Goal: Task Accomplishment & Management: Manage account settings

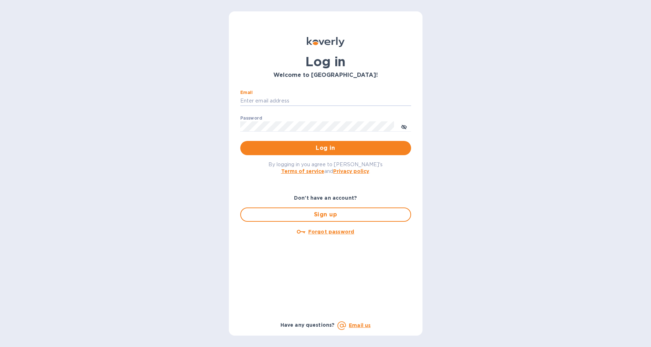
type input "Kayne@merchantsofthirst.com"
click at [325, 148] on button "Log in" at bounding box center [325, 148] width 171 height 14
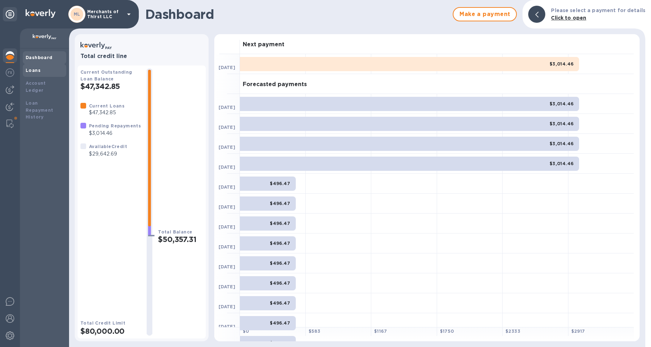
click at [46, 71] on div "Loans" at bounding box center [45, 70] width 38 height 7
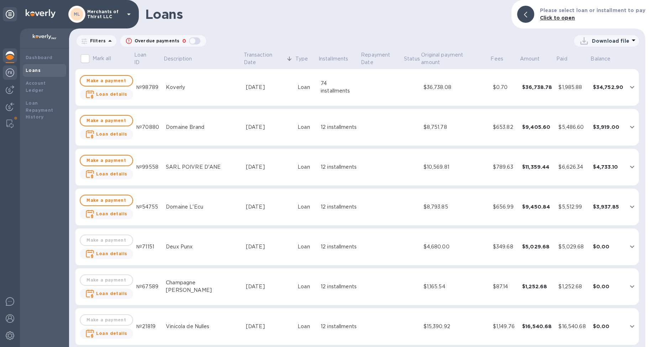
click at [12, 70] on img at bounding box center [10, 72] width 9 height 9
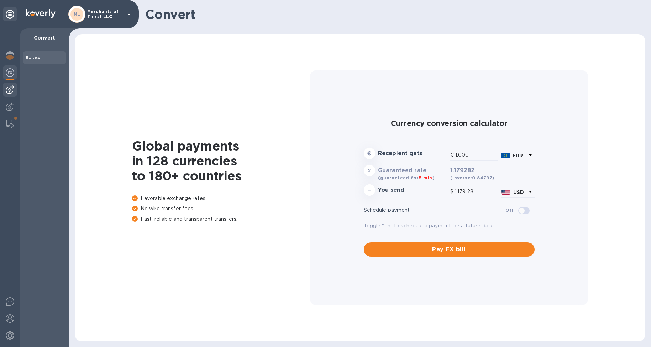
click at [8, 90] on img at bounding box center [10, 89] width 9 height 9
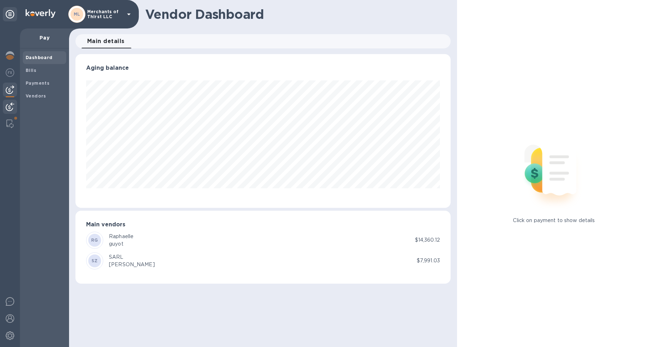
scroll to position [154, 375]
click at [10, 103] on img at bounding box center [10, 107] width 9 height 9
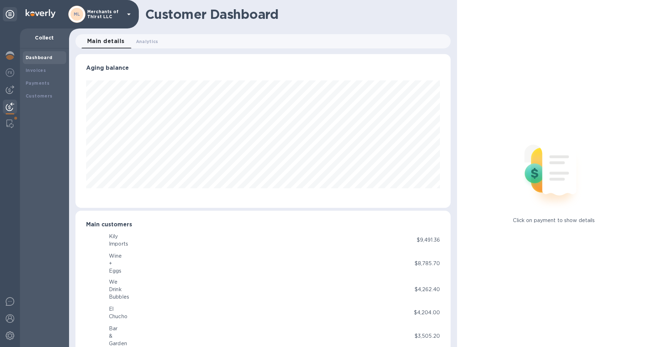
scroll to position [154, 372]
click at [93, 14] on p "Merchants of Thirst LLC" at bounding box center [105, 14] width 36 height 10
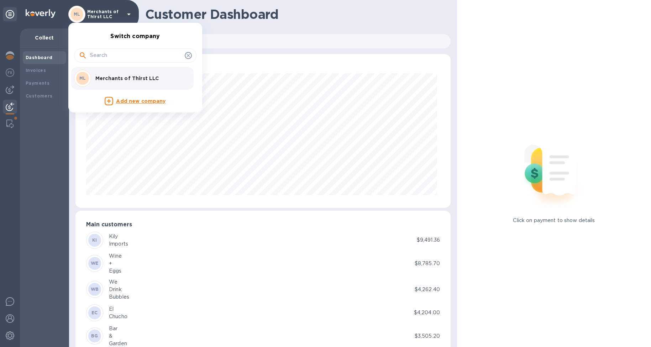
click at [9, 325] on div at bounding box center [325, 173] width 651 height 347
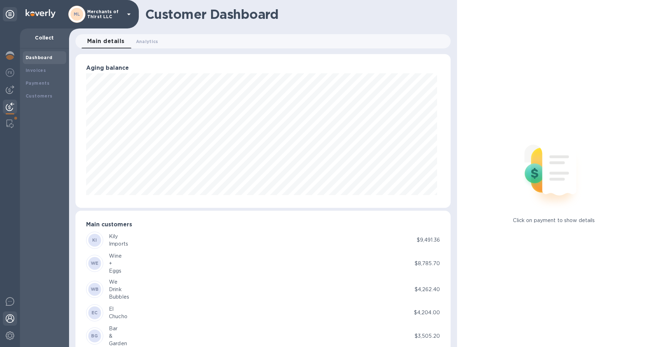
click at [9, 321] on img at bounding box center [10, 318] width 9 height 9
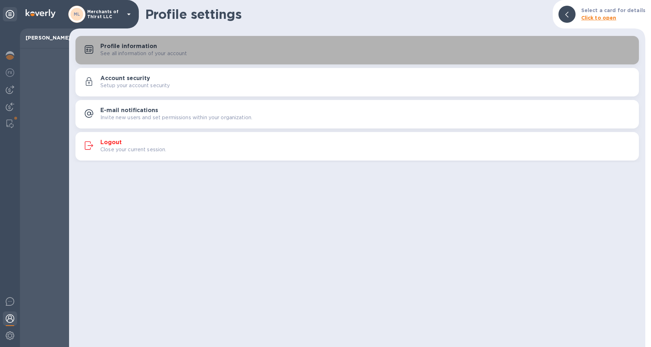
click at [141, 54] on p "See all information of your account" at bounding box center [143, 53] width 87 height 7
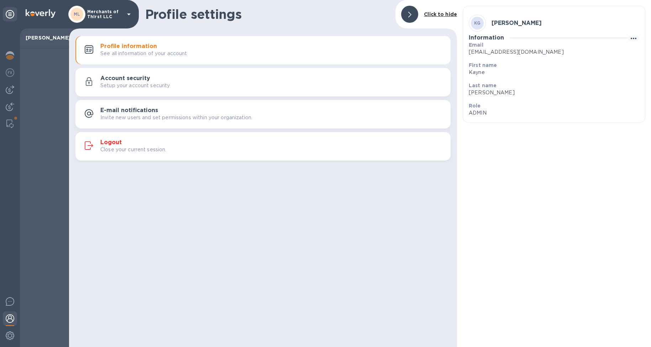
click at [149, 77] on h3 "Account security" at bounding box center [125, 78] width 50 height 7
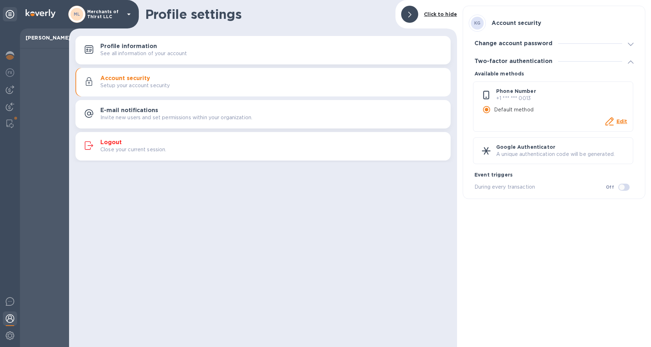
click at [149, 53] on p "See all information of your account" at bounding box center [143, 53] width 87 height 7
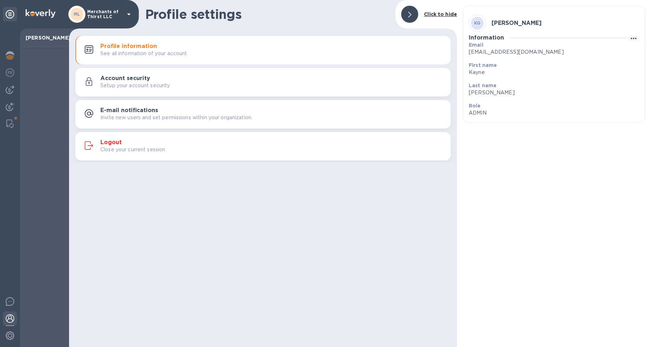
click at [205, 119] on p "Invite new users and set permissions within your organization." at bounding box center [176, 117] width 152 height 7
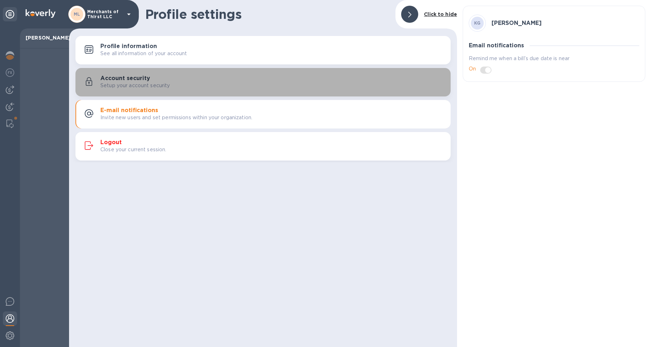
click at [291, 91] on button "Account security Setup your account security" at bounding box center [262, 82] width 375 height 28
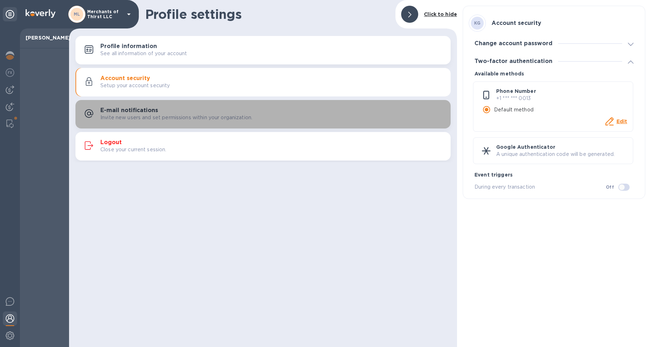
click at [218, 116] on p "Invite new users and set permissions within your organization." at bounding box center [176, 117] width 152 height 7
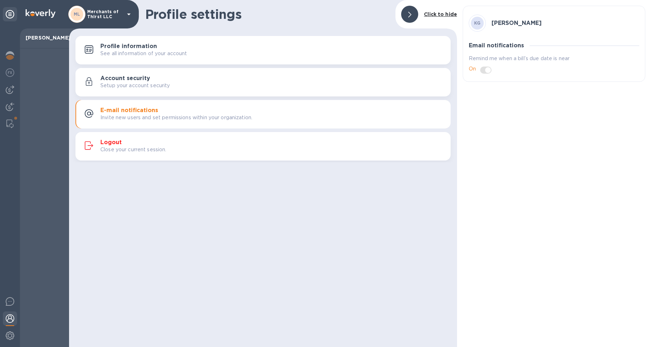
click at [191, 46] on div "Profile information See all information of your account" at bounding box center [272, 50] width 345 height 14
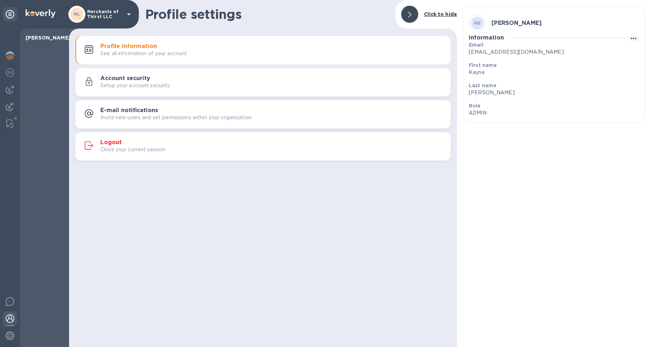
click at [127, 13] on icon at bounding box center [129, 14] width 9 height 9
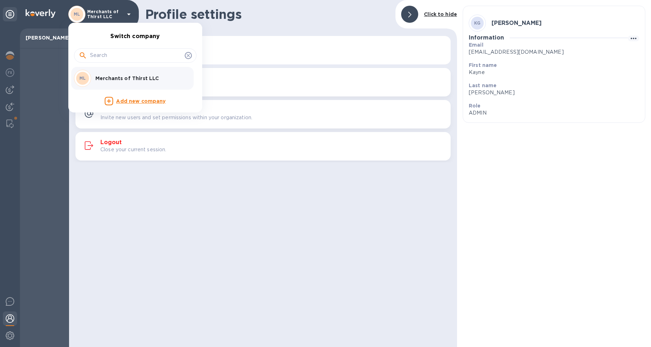
click at [130, 15] on div at bounding box center [325, 173] width 651 height 347
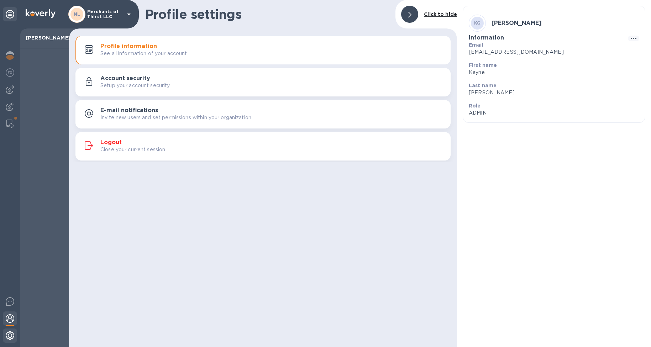
click at [11, 336] on img at bounding box center [10, 335] width 9 height 9
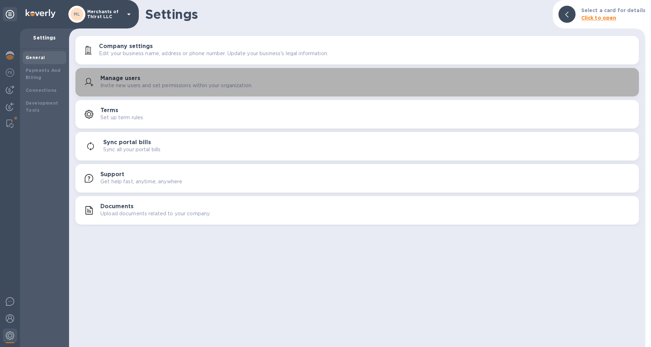
click at [182, 82] on p "Invite new users and set permissions within your organization." at bounding box center [176, 85] width 152 height 7
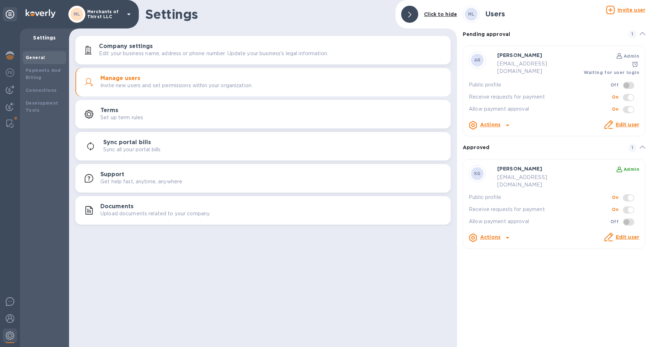
click at [493, 122] on b "Actions" at bounding box center [490, 125] width 20 height 6
click at [498, 150] on div "Send invite" at bounding box center [502, 146] width 32 height 10
click at [508, 121] on icon at bounding box center [507, 125] width 9 height 9
click at [502, 142] on p "Send invite" at bounding box center [502, 145] width 30 height 7
click at [628, 122] on link "Edit user" at bounding box center [627, 125] width 23 height 6
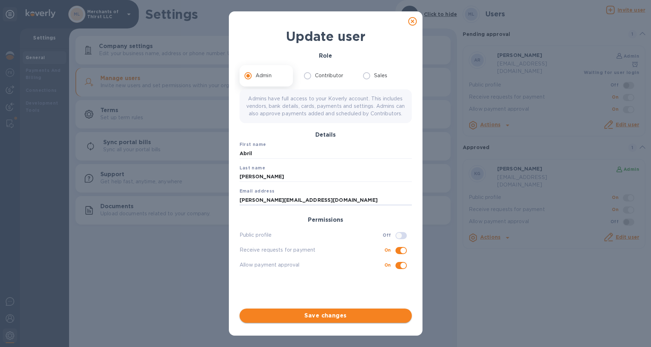
type input "[PERSON_NAME][EMAIL_ADDRESS][DOMAIN_NAME]"
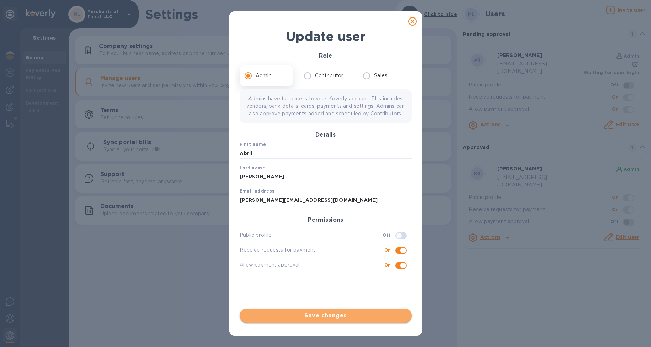
click at [338, 316] on span "Save changes" at bounding box center [325, 316] width 161 height 9
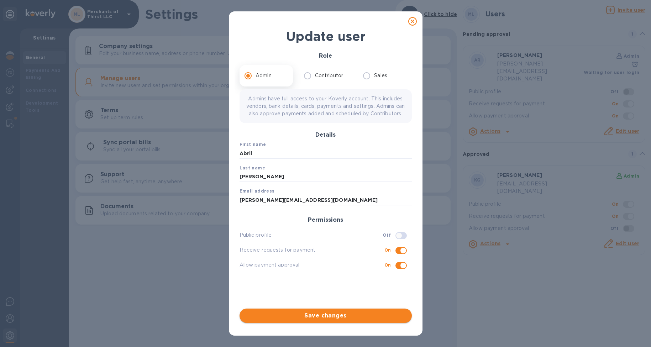
click at [322, 312] on span "Save changes" at bounding box center [325, 316] width 161 height 9
click at [406, 25] on div at bounding box center [413, 21] width 14 height 14
click at [410, 24] on div at bounding box center [413, 21] width 14 height 14
click at [409, 22] on icon at bounding box center [412, 21] width 9 height 9
checkbox input "false"
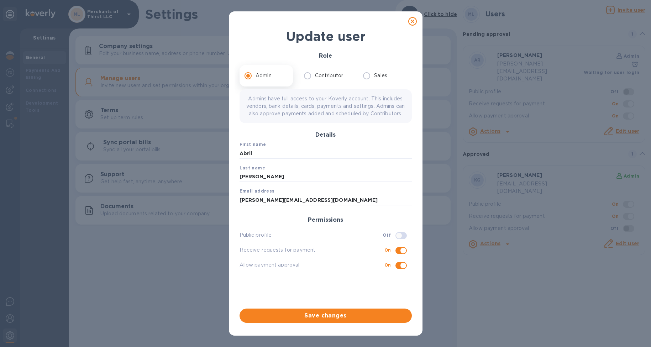
checkbox input "false"
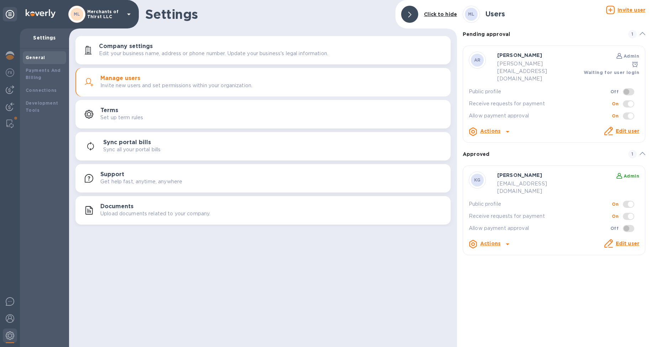
click at [634, 128] on link "Edit user" at bounding box center [627, 131] width 23 height 6
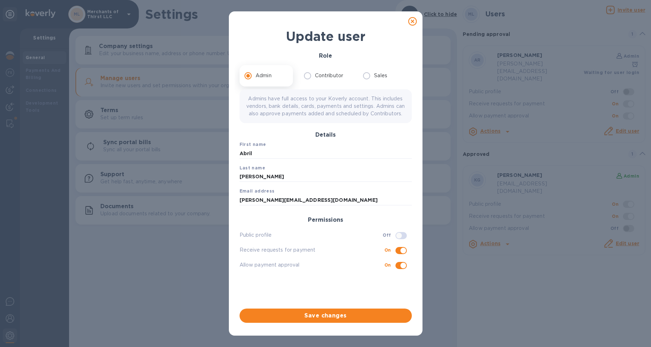
click at [413, 25] on icon at bounding box center [412, 21] width 9 height 9
checkbox input "false"
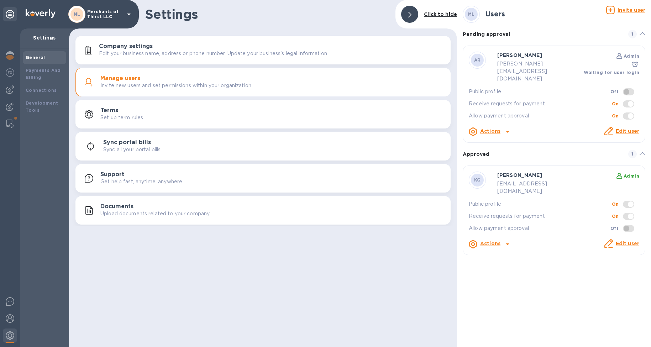
click at [559, 150] on div "Approved 1" at bounding box center [554, 154] width 183 height 9
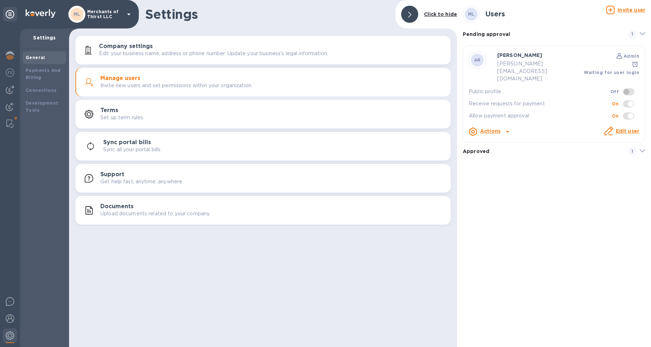
click at [505, 127] on icon at bounding box center [507, 131] width 9 height 9
click at [499, 160] on b "Delete user" at bounding box center [502, 160] width 30 height 6
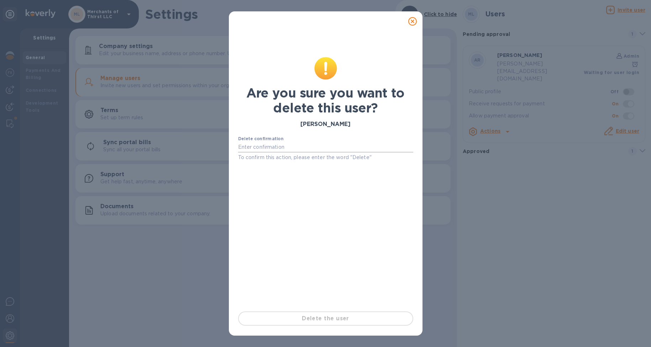
click at [296, 150] on input "text" at bounding box center [325, 147] width 175 height 11
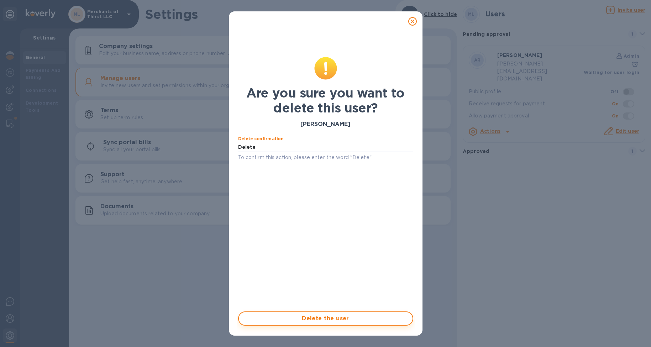
type input "Delete"
click at [317, 321] on span "Delete the user" at bounding box center [326, 318] width 162 height 9
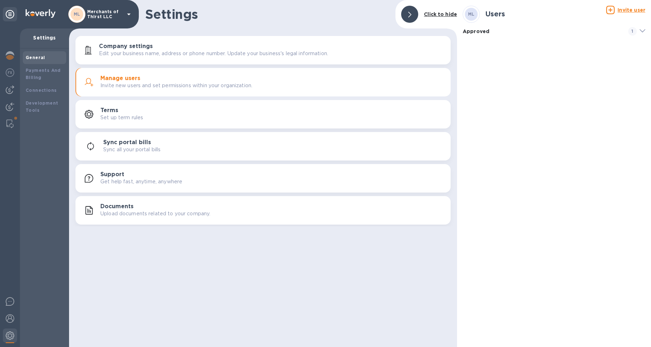
click at [585, 90] on div "ML Users Invite user Approved 1 KG [PERSON_NAME] Admin [EMAIL_ADDRESS][DOMAIN_N…" at bounding box center [554, 173] width 194 height 347
click at [628, 10] on u "Invite user" at bounding box center [632, 10] width 28 height 6
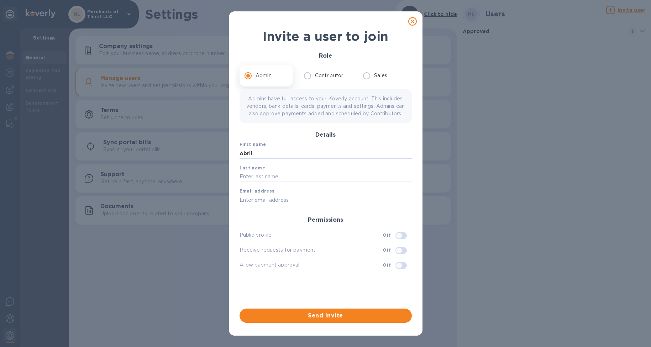
type input "Abril"
type input "[PERSON_NAME]"
paste input "[PERSON_NAME][EMAIL_ADDRESS][DOMAIN_NAME]"
type input "[PERSON_NAME][EMAIL_ADDRESS][DOMAIN_NAME]"
click at [404, 254] on input "checkbox" at bounding box center [399, 251] width 36 height 12
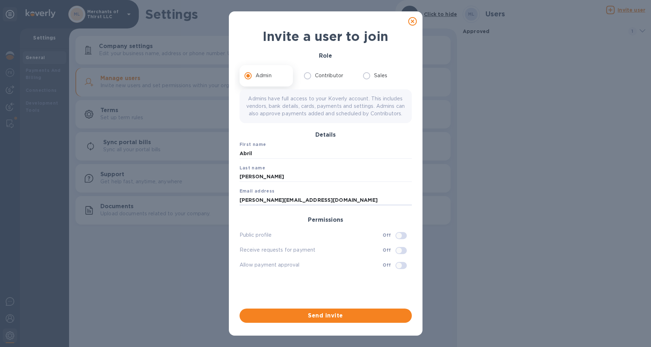
checkbox input "true"
click at [402, 272] on input "checkbox" at bounding box center [399, 266] width 36 height 12
checkbox input "true"
click at [399, 257] on input "checkbox" at bounding box center [403, 251] width 36 height 12
checkbox input "false"
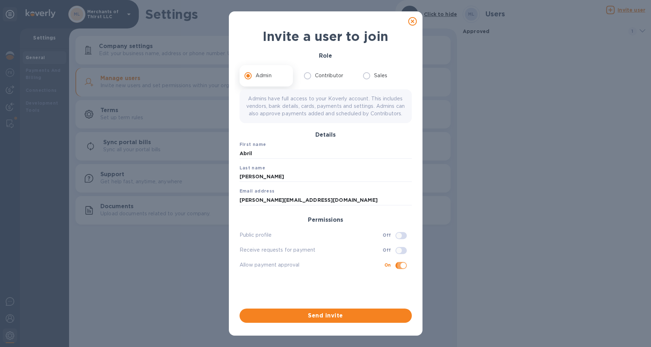
click at [401, 271] on input "checkbox" at bounding box center [403, 266] width 36 height 12
checkbox input "false"
click at [404, 242] on input "checkbox" at bounding box center [399, 236] width 36 height 12
checkbox input "true"
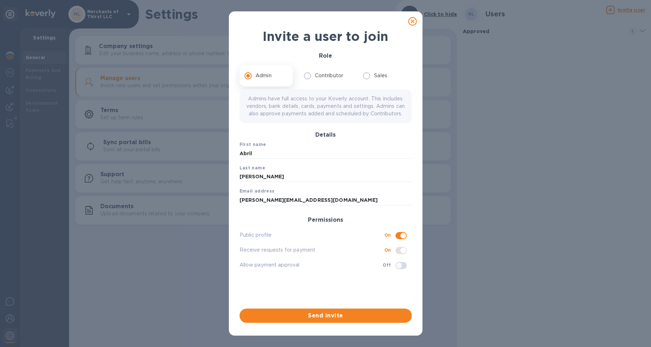
click at [405, 254] on span at bounding box center [401, 250] width 11 height 7
click at [401, 270] on input "checkbox" at bounding box center [399, 266] width 36 height 12
checkbox input "true"
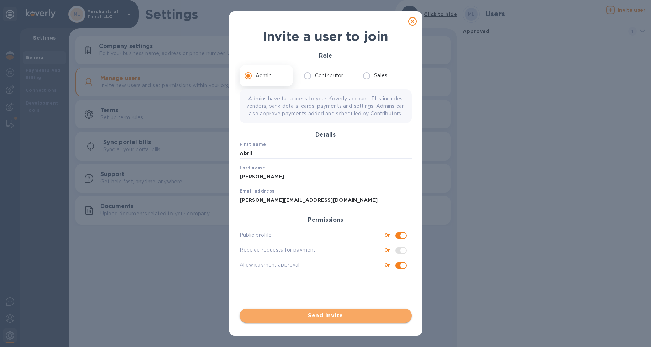
click at [320, 315] on span "Send invite" at bounding box center [325, 316] width 161 height 9
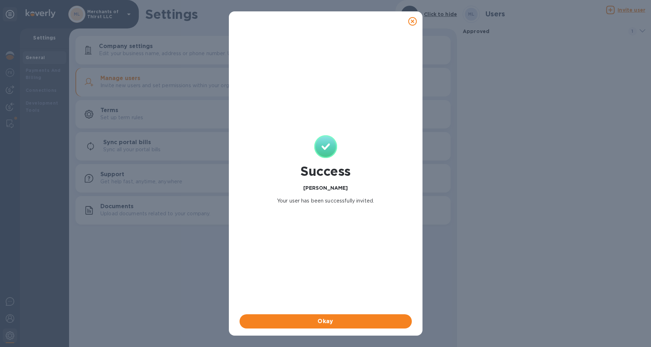
checkbox input "false"
click at [325, 319] on span "Okay" at bounding box center [325, 321] width 161 height 9
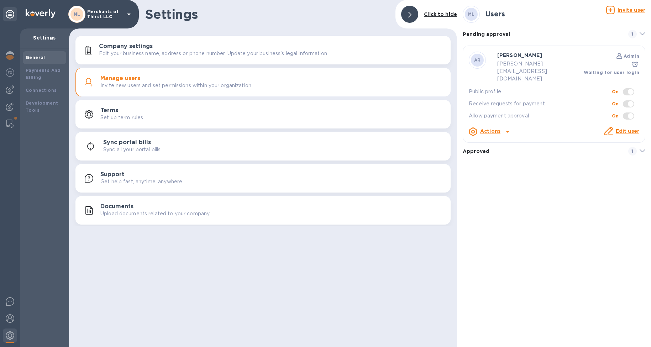
click at [534, 192] on div "ML Users Invite user Pending approval 1 AR [PERSON_NAME] Admin [PERSON_NAME][EM…" at bounding box center [554, 173] width 194 height 347
